Goal: Task Accomplishment & Management: Manage account settings

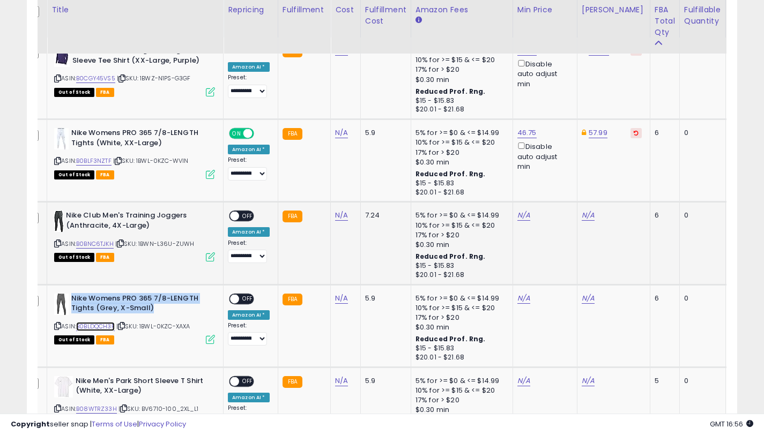
scroll to position [583, 0]
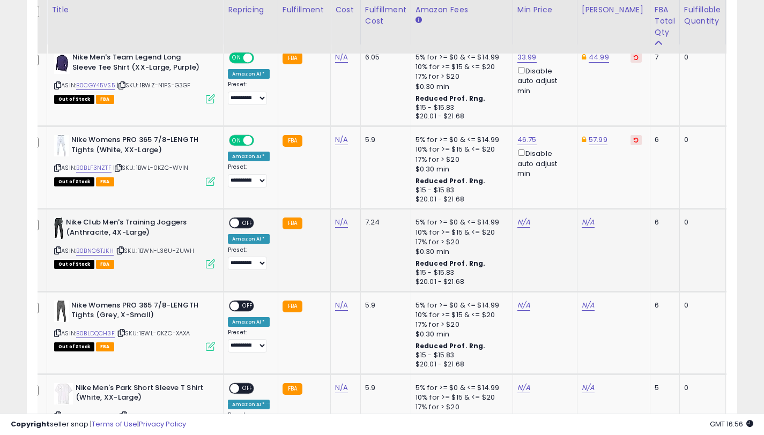
click at [58, 252] on icon at bounding box center [57, 251] width 7 height 6
click at [58, 333] on icon at bounding box center [57, 333] width 7 height 6
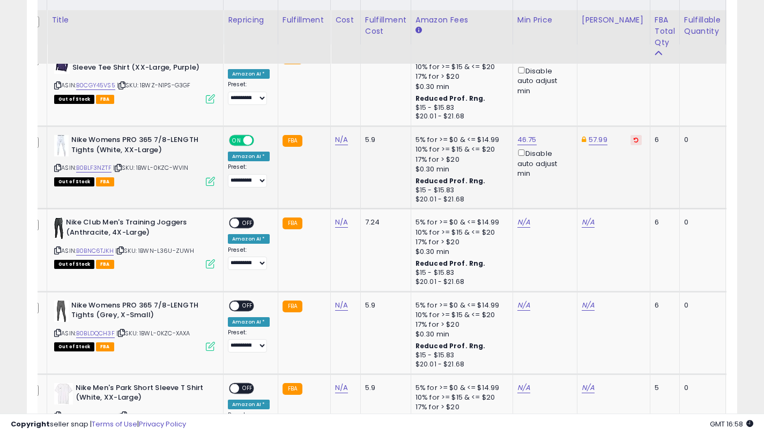
scroll to position [604, 0]
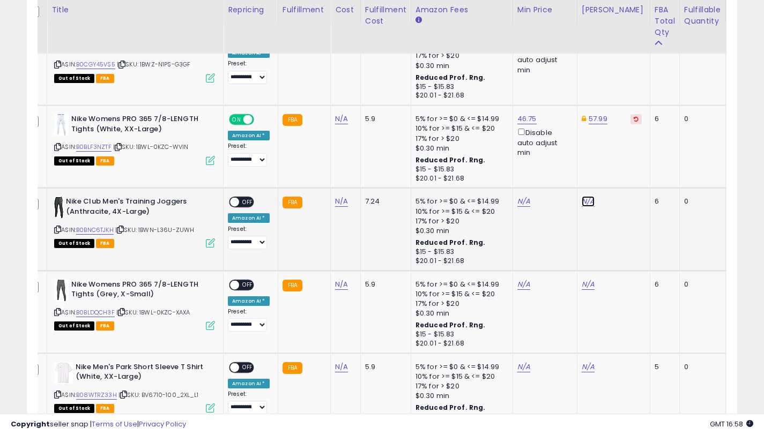
click at [586, 202] on link "N/A" at bounding box center [588, 201] width 13 height 11
type input "*****"
click at [624, 168] on button "submit" at bounding box center [619, 163] width 18 height 16
click at [522, 200] on link "N/A" at bounding box center [523, 201] width 13 height 11
type input "*****"
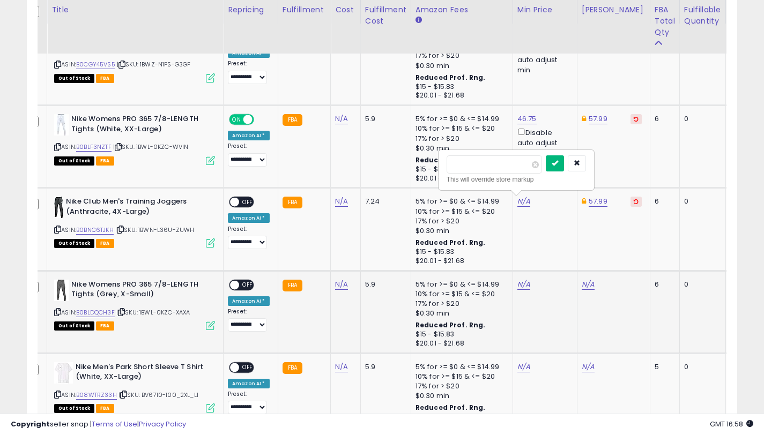
drag, startPoint x: 563, startPoint y: 163, endPoint x: 548, endPoint y: 271, distance: 108.7
click at [558, 163] on icon "submit" at bounding box center [555, 163] width 6 height 6
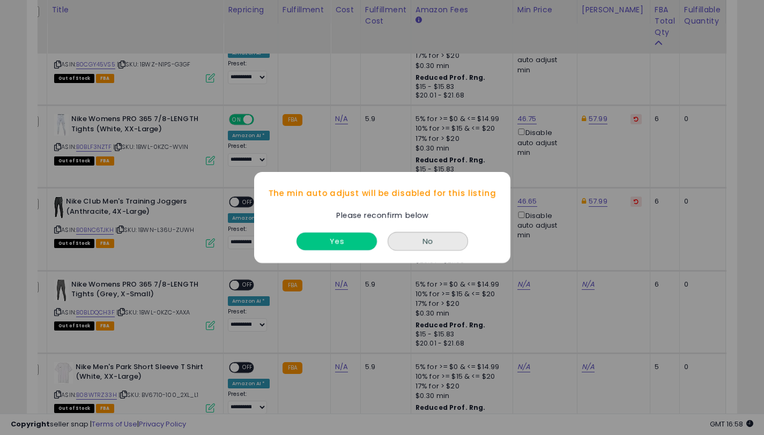
click at [347, 242] on button "Yes" at bounding box center [336, 242] width 80 height 18
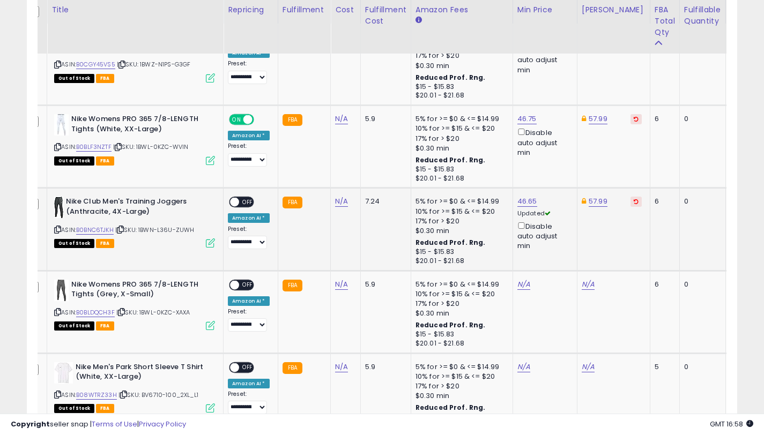
drag, startPoint x: 249, startPoint y: 204, endPoint x: 243, endPoint y: 206, distance: 6.0
click at [249, 204] on span "OFF" at bounding box center [247, 202] width 17 height 9
click at [582, 281] on link "N/A" at bounding box center [588, 284] width 13 height 11
type input "*****"
click at [622, 247] on icon "submit" at bounding box center [619, 246] width 6 height 6
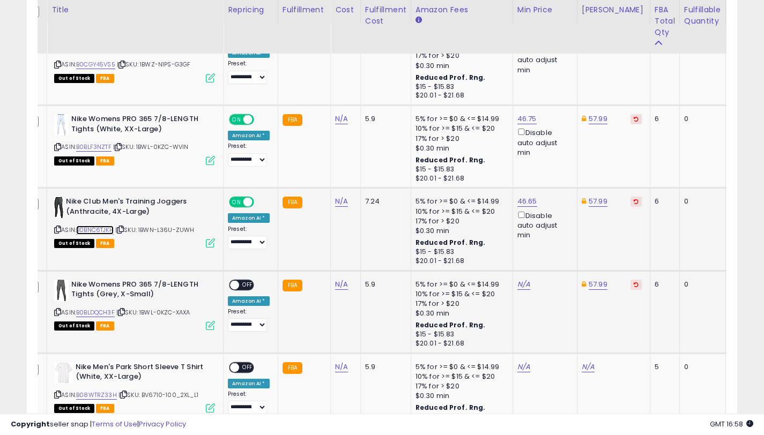
click at [87, 231] on link "B0BNC6TJKH" at bounding box center [95, 230] width 38 height 9
click at [519, 284] on link "N/A" at bounding box center [523, 284] width 13 height 11
type input "*****"
click at [558, 248] on icon "submit" at bounding box center [555, 246] width 6 height 6
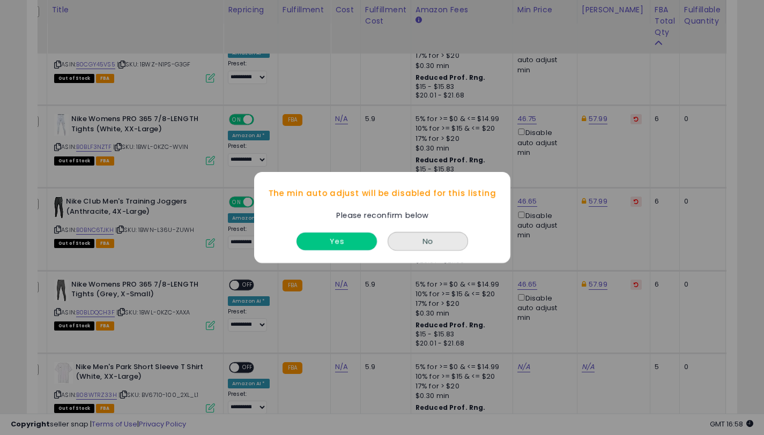
click at [349, 241] on button "Yes" at bounding box center [336, 242] width 80 height 18
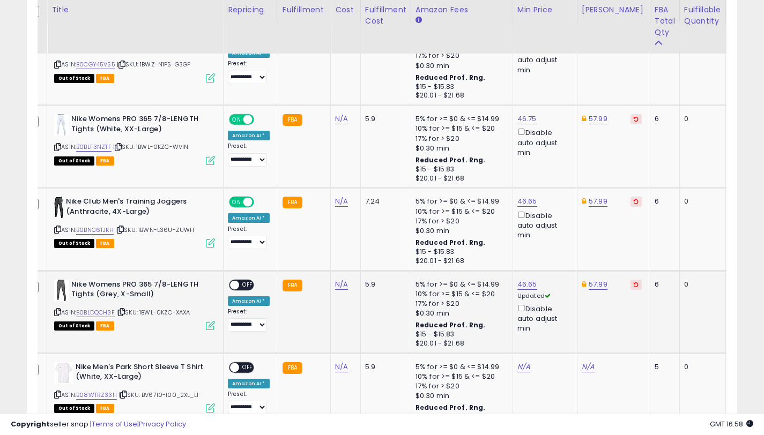
click at [234, 287] on span at bounding box center [234, 284] width 9 height 9
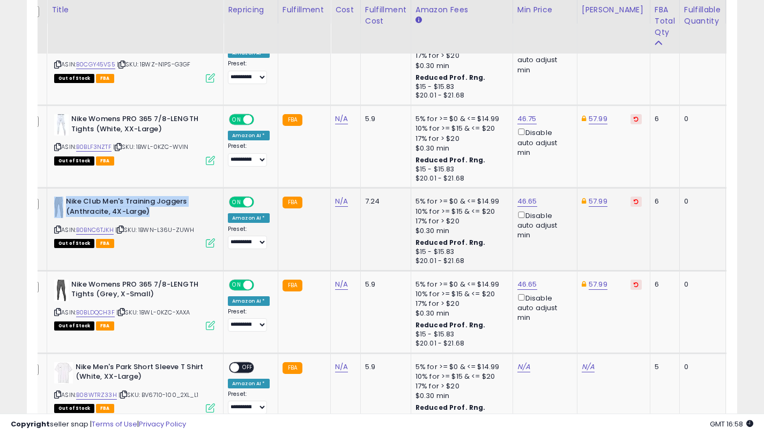
drag, startPoint x: 144, startPoint y: 212, endPoint x: 65, endPoint y: 201, distance: 79.5
click at [66, 201] on b "Nike Club Men's Training Joggers (Anthracite, 4X-Large)" at bounding box center [131, 208] width 130 height 23
copy div "Nike Club Men's Training Joggers (Anthracite, 4X-Large)"
click at [598, 200] on link "57.99" at bounding box center [598, 201] width 19 height 11
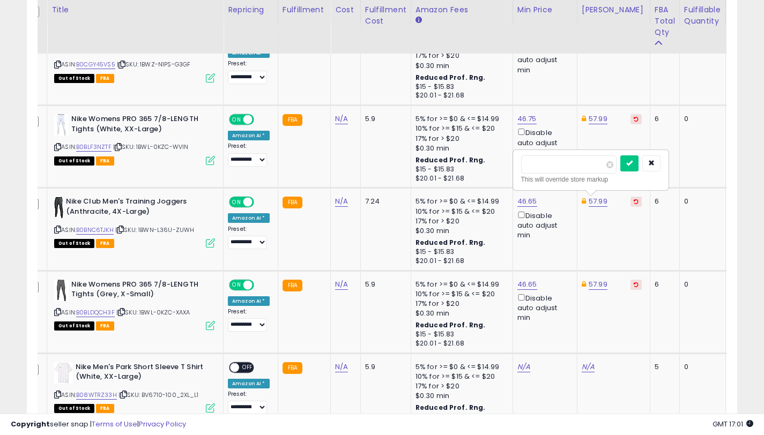
click at [534, 166] on input "*****" at bounding box center [568, 164] width 95 height 18
type input "*****"
click at [633, 163] on icon "submit" at bounding box center [629, 163] width 6 height 6
click at [522, 200] on link "46.65" at bounding box center [527, 201] width 20 height 11
drag, startPoint x: 464, startPoint y: 165, endPoint x: 471, endPoint y: 180, distance: 16.8
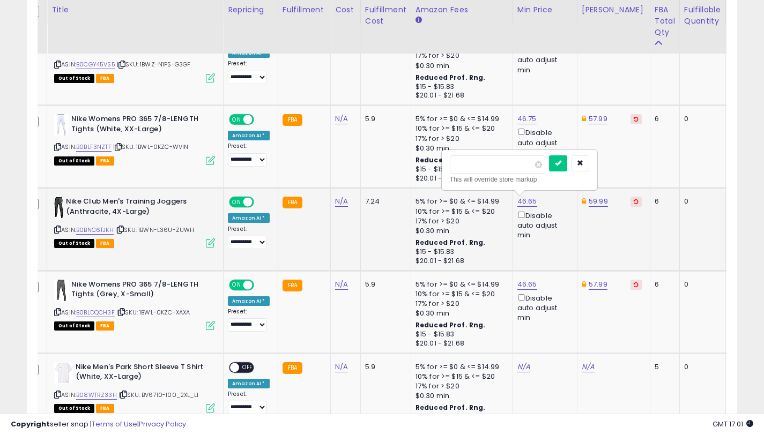
click at [462, 165] on input "*****" at bounding box center [497, 164] width 95 height 18
type input "*****"
drag, startPoint x: 575, startPoint y: 166, endPoint x: 567, endPoint y: 166, distance: 8.1
click at [574, 166] on div at bounding box center [569, 164] width 40 height 19
click at [561, 166] on icon "submit" at bounding box center [558, 163] width 6 height 6
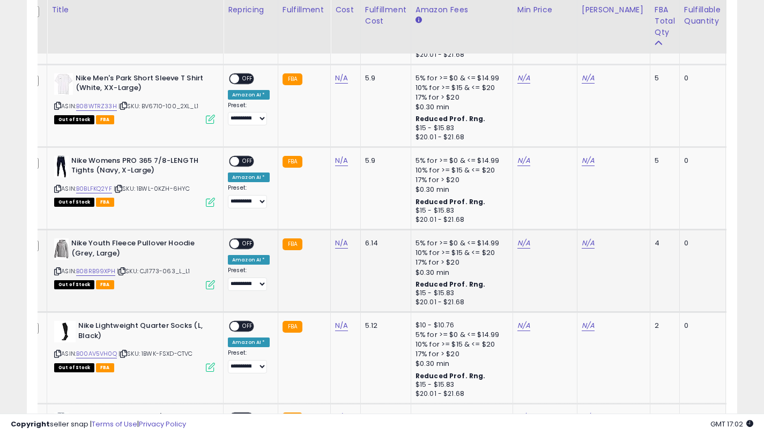
scroll to position [888, 0]
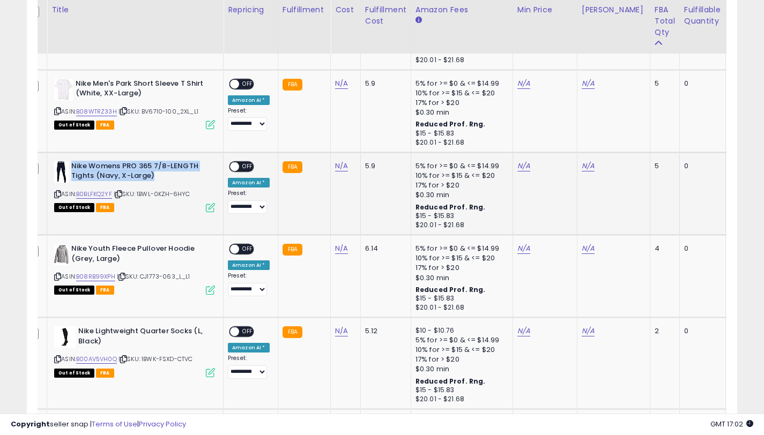
drag, startPoint x: 157, startPoint y: 176, endPoint x: 72, endPoint y: 167, distance: 85.7
click at [72, 167] on b "Nike Womens PRO 365 7/8-LENGTH Tights (Navy, X-Large)" at bounding box center [136, 172] width 130 height 23
copy b "Nike Womens PRO 365 7/8-LENGTH Tights (Navy, X-Large)"
click at [108, 194] on link "B0BLFKQ2YF" at bounding box center [94, 194] width 36 height 9
click at [56, 195] on icon at bounding box center [57, 194] width 7 height 6
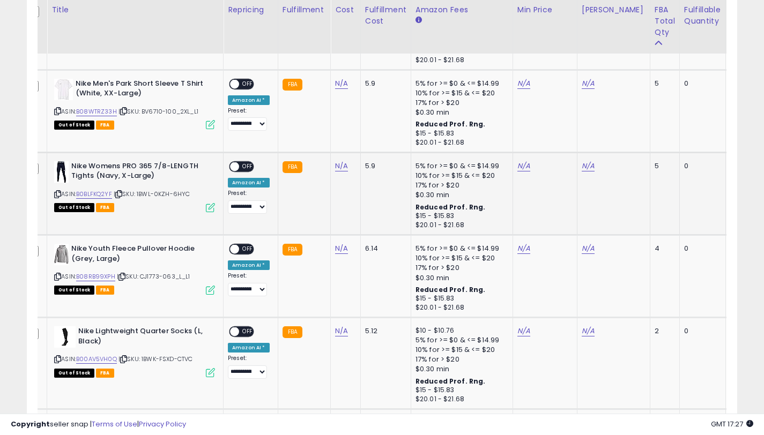
scroll to position [886, 0]
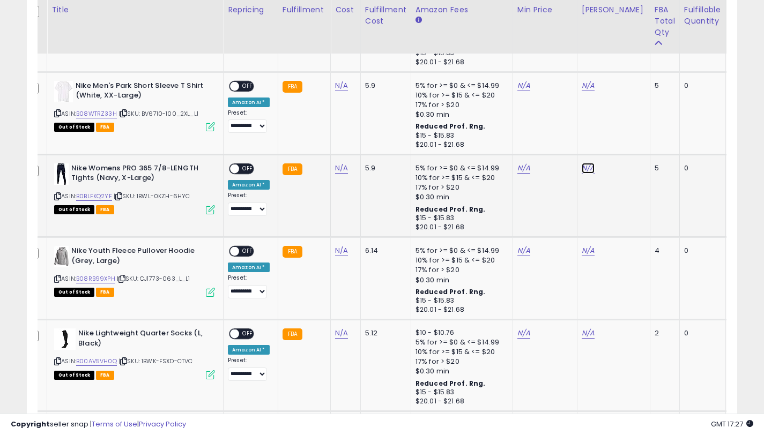
click at [586, 169] on link "N/A" at bounding box center [588, 168] width 13 height 11
type input "*****"
drag, startPoint x: 629, startPoint y: 134, endPoint x: 473, endPoint y: 39, distance: 183.0
click at [628, 135] on button "submit" at bounding box center [619, 130] width 18 height 16
click at [519, 169] on link "N/A" at bounding box center [523, 168] width 13 height 11
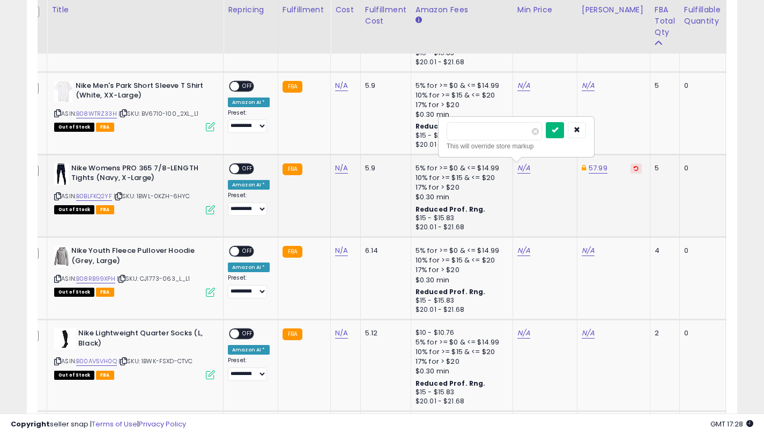
type input "*****"
click at [564, 128] on button "submit" at bounding box center [555, 130] width 18 height 16
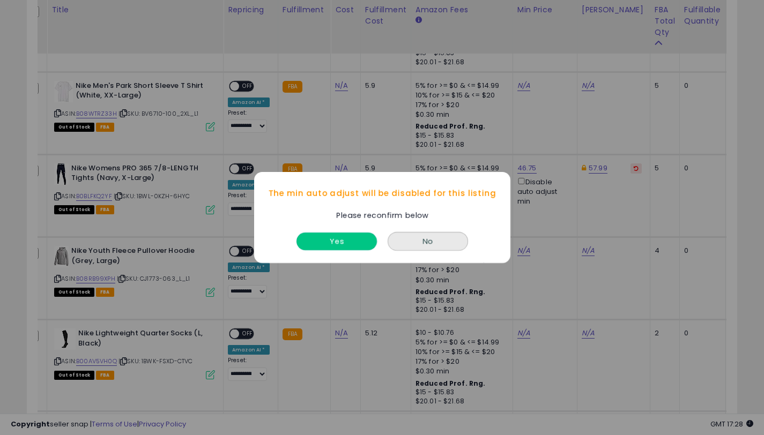
click at [360, 238] on button "Yes" at bounding box center [336, 242] width 80 height 18
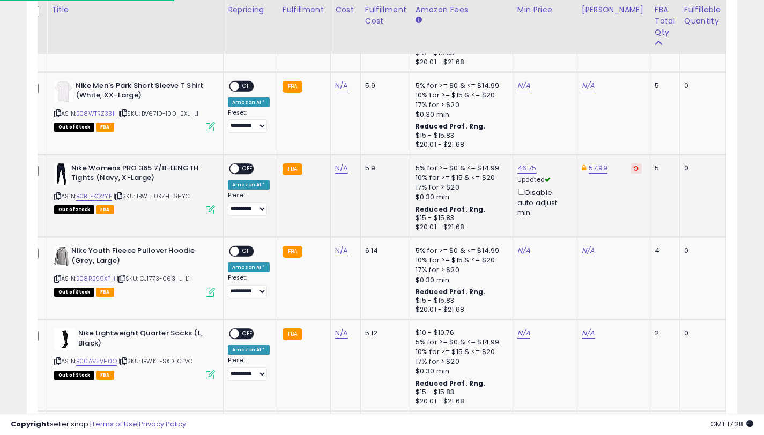
click at [241, 171] on span "OFF" at bounding box center [247, 168] width 17 height 9
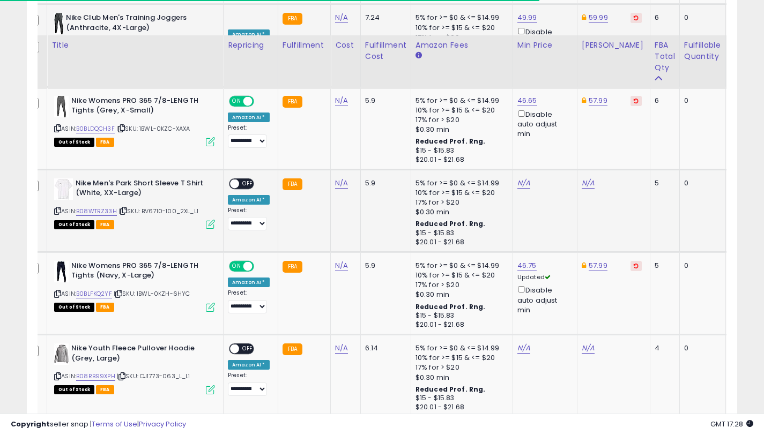
scroll to position [783, 0]
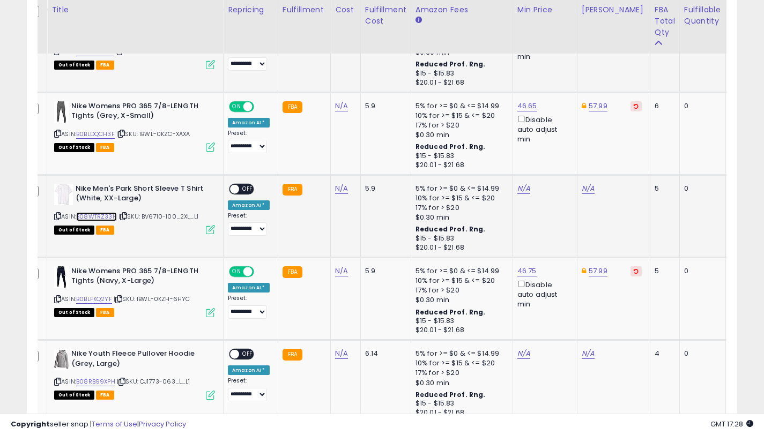
click at [98, 214] on link "B08WTRZ33H" at bounding box center [96, 216] width 41 height 9
drag, startPoint x: 146, startPoint y: 200, endPoint x: 76, endPoint y: 189, distance: 71.6
click at [76, 189] on b "Nike Men's Park Short Sleeve T Shirt (White, XX-Large)" at bounding box center [141, 195] width 130 height 23
copy b "Nike Men's Park Short Sleeve T Shirt (White, XX-Large)"
click at [56, 213] on icon at bounding box center [57, 216] width 7 height 6
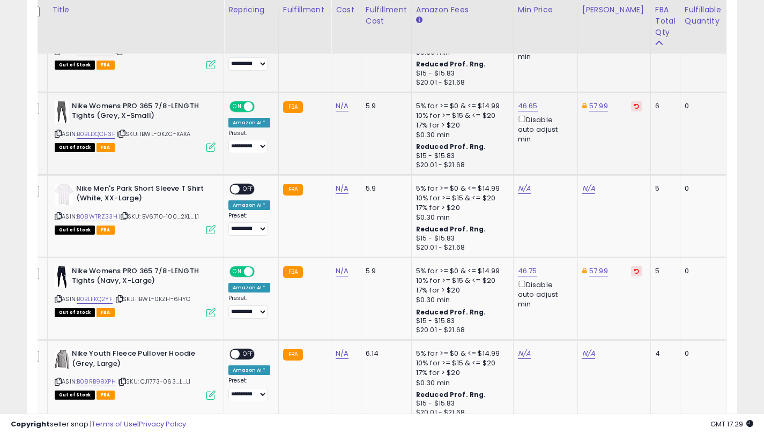
scroll to position [0, 0]
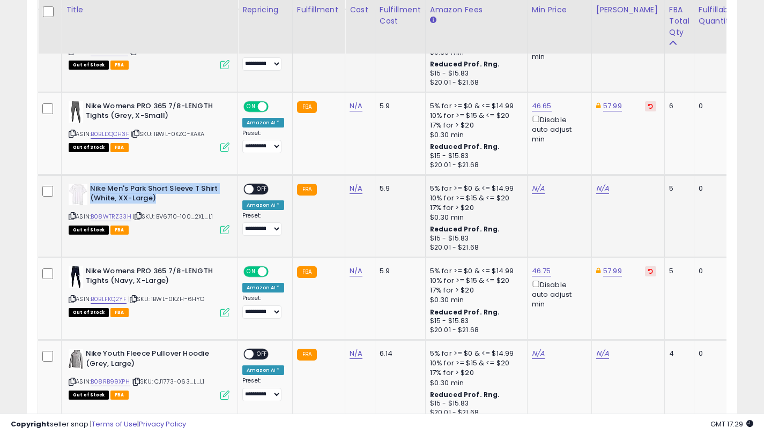
drag, startPoint x: 157, startPoint y: 196, endPoint x: 92, endPoint y: 189, distance: 65.8
click at [92, 189] on b "Nike Men's Park Short Sleeve T Shirt (White, XX-Large)" at bounding box center [155, 195] width 130 height 23
click at [601, 190] on link "N/A" at bounding box center [602, 188] width 13 height 11
type input "*****"
click at [637, 152] on icon "submit" at bounding box center [633, 150] width 6 height 6
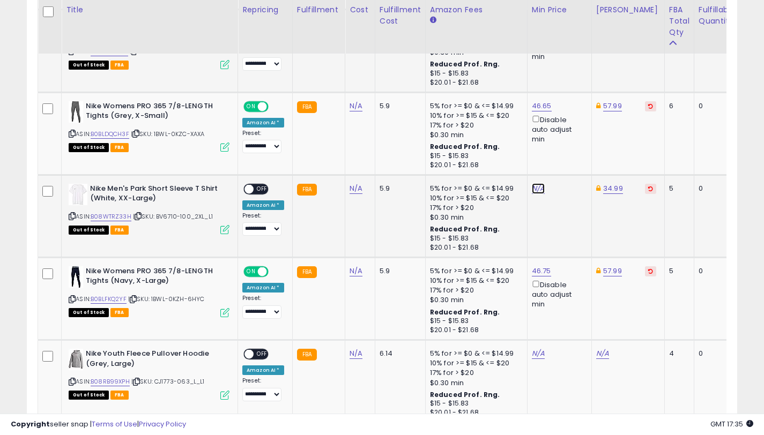
click at [532, 190] on link "N/A" at bounding box center [538, 188] width 13 height 11
type input "*****"
click at [575, 155] on button "submit" at bounding box center [569, 151] width 18 height 16
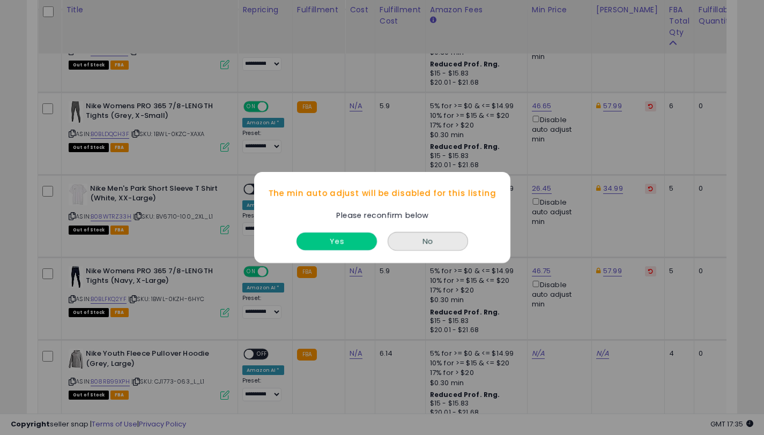
click at [351, 236] on button "Yes" at bounding box center [336, 242] width 80 height 18
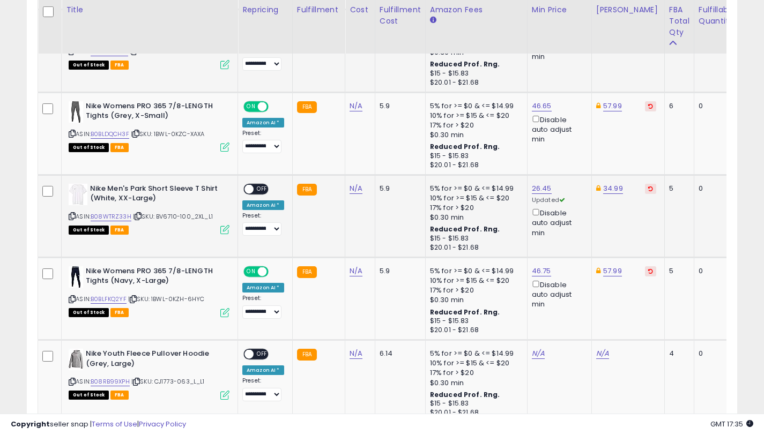
click at [255, 189] on span "OFF" at bounding box center [262, 188] width 17 height 9
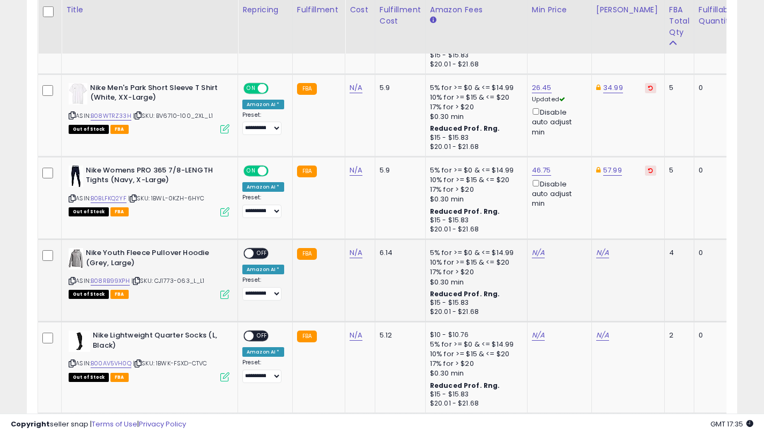
scroll to position [904, 0]
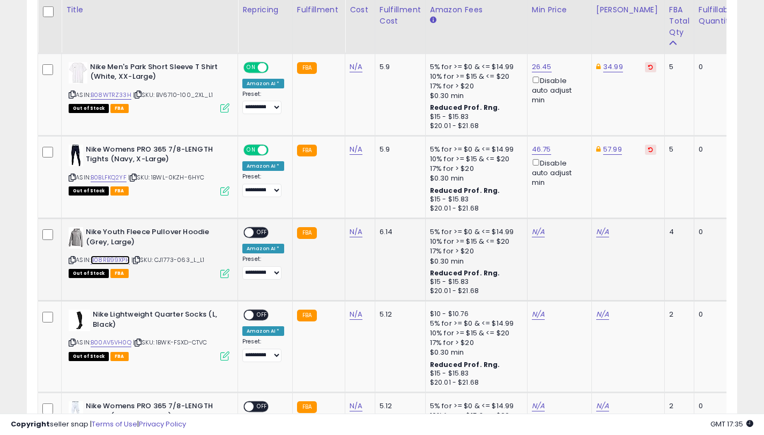
click at [128, 261] on link "B08RB99XPH" at bounding box center [110, 260] width 39 height 9
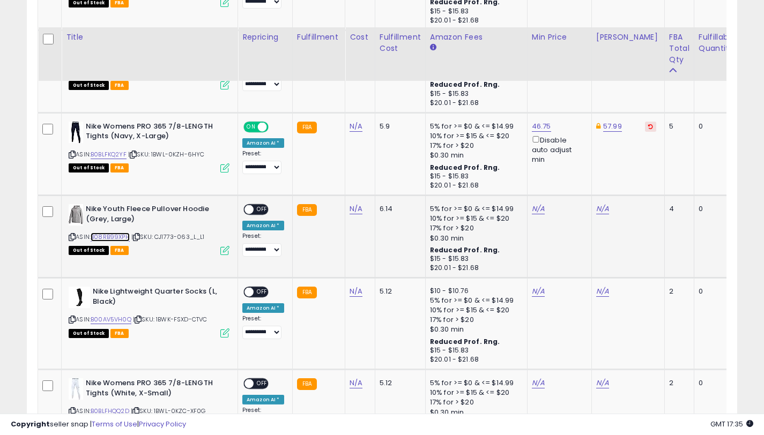
scroll to position [975, 0]
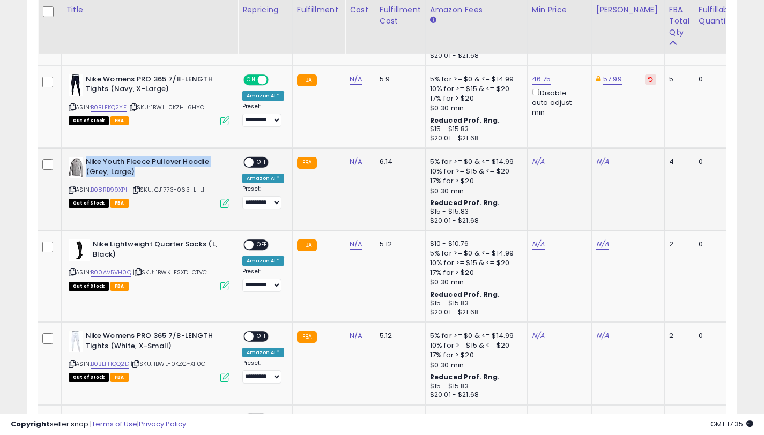
drag, startPoint x: 131, startPoint y: 172, endPoint x: 86, endPoint y: 162, distance: 45.4
click at [86, 162] on b "Nike Youth Fleece Pullover Hoodie (Grey, Large)" at bounding box center [151, 168] width 130 height 23
copy b "Nike Youth Fleece Pullover Hoodie (Grey, Large)"
click at [596, 162] on link "N/A" at bounding box center [602, 162] width 13 height 11
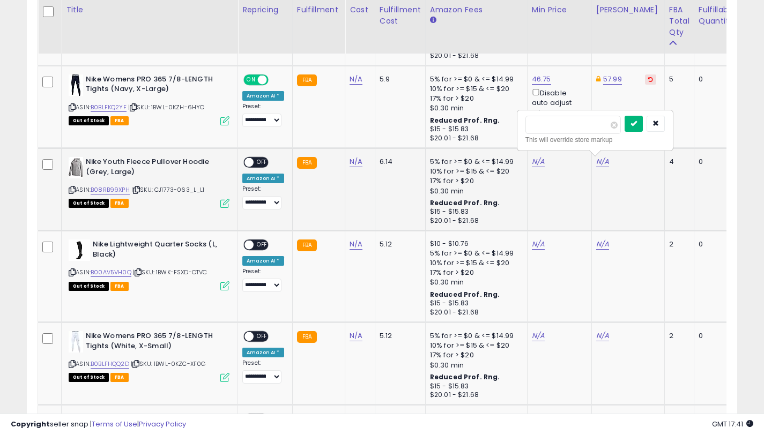
type input "*****"
click at [635, 128] on button "submit" at bounding box center [633, 124] width 18 height 16
click at [532, 165] on link "N/A" at bounding box center [538, 162] width 13 height 11
type input "*****"
click at [569, 126] on button "submit" at bounding box center [569, 124] width 18 height 16
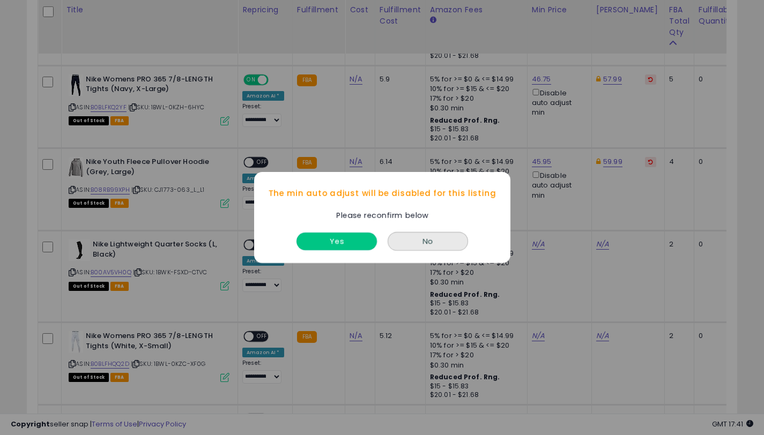
click at [348, 241] on button "Yes" at bounding box center [336, 242] width 80 height 18
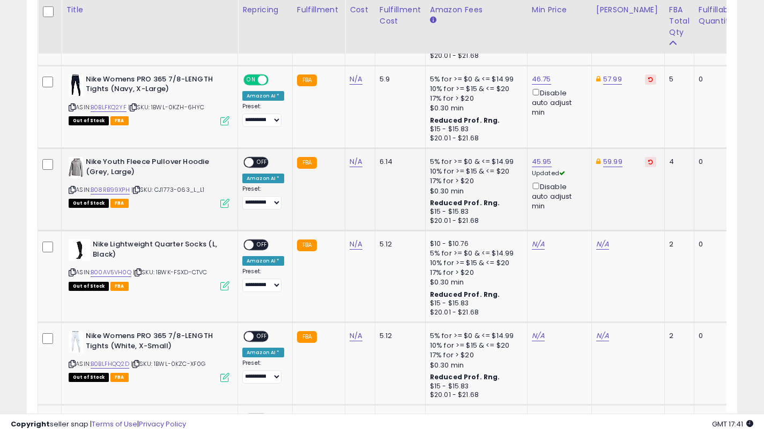
click at [255, 161] on span "OFF" at bounding box center [262, 162] width 17 height 9
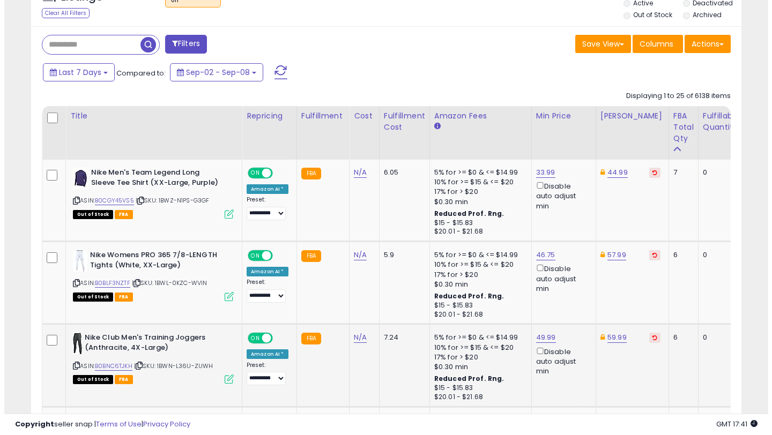
scroll to position [0, 0]
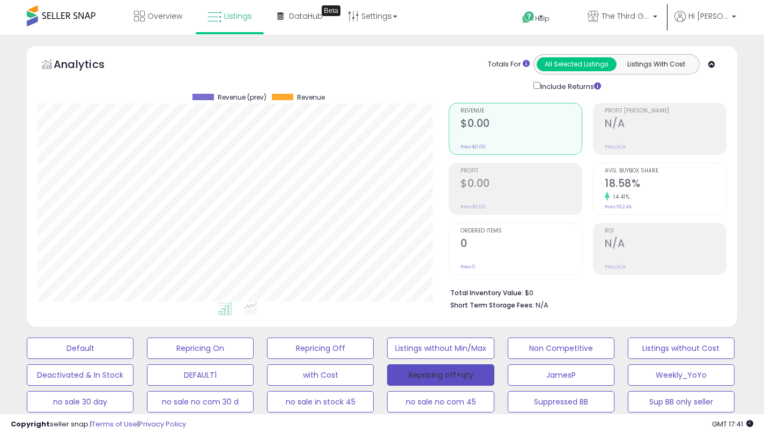
click at [426, 371] on button "Repricing off+qty" at bounding box center [440, 375] width 107 height 21
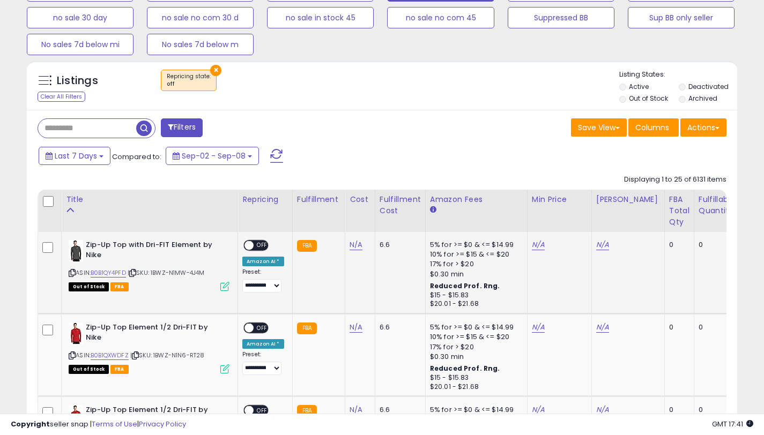
scroll to position [389, 0]
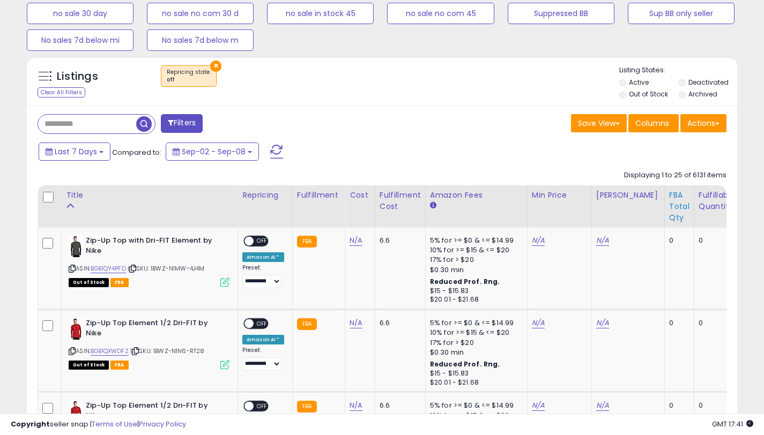
click at [669, 210] on div "FBA Total Qty" at bounding box center [679, 207] width 20 height 34
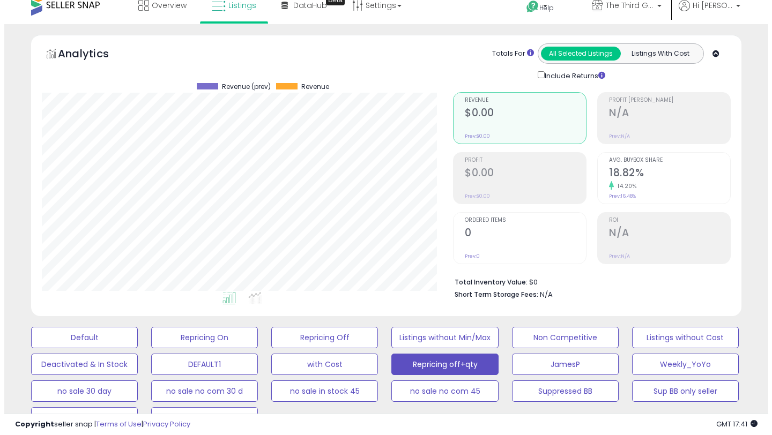
scroll to position [25, 0]
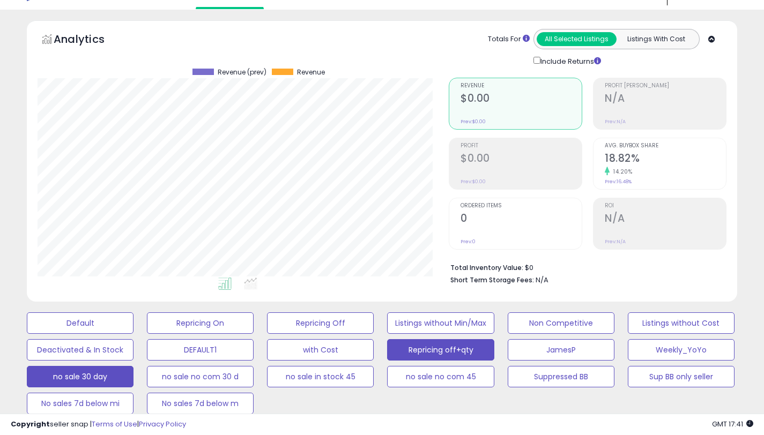
click at [118, 382] on button "no sale 30 day" at bounding box center [80, 376] width 107 height 21
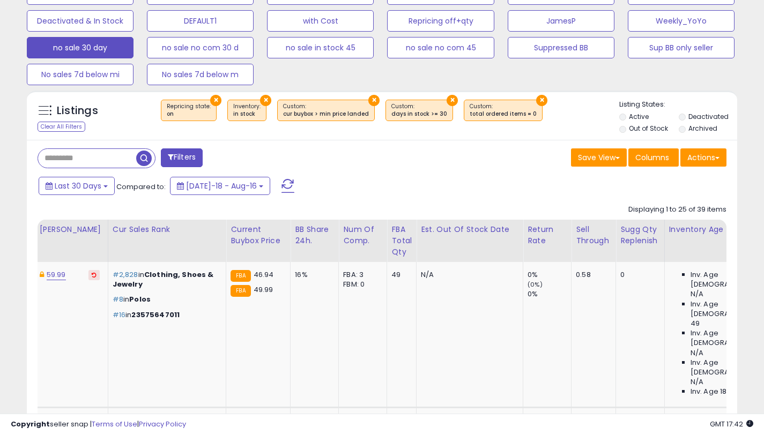
scroll to position [302, 0]
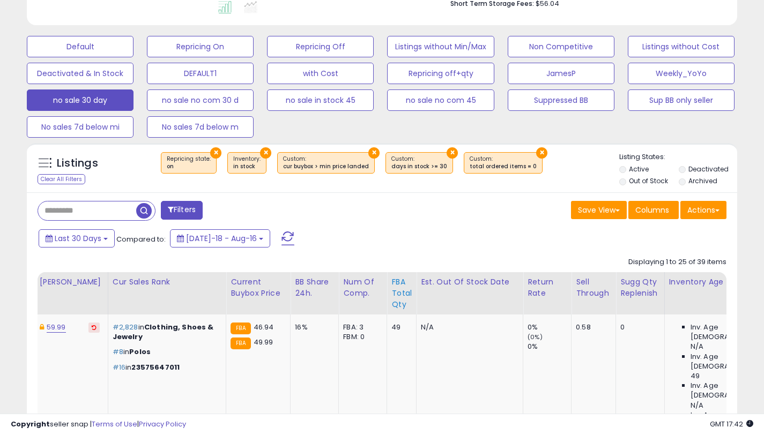
click at [391, 299] on div "FBA Total Qty" at bounding box center [401, 294] width 20 height 34
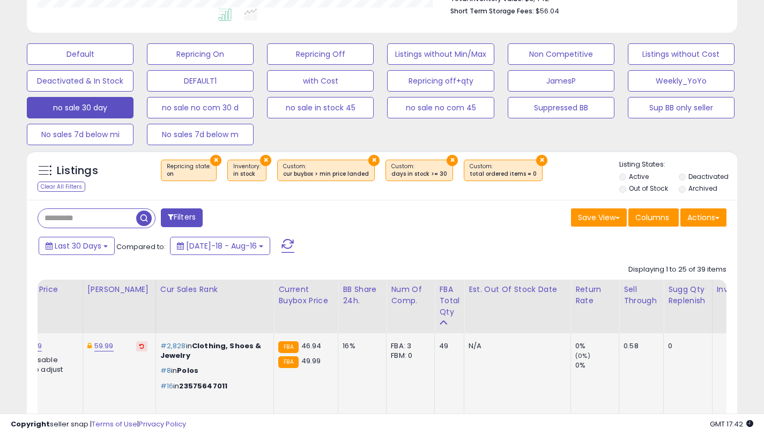
scroll to position [0, 441]
